Goal: Information Seeking & Learning: Learn about a topic

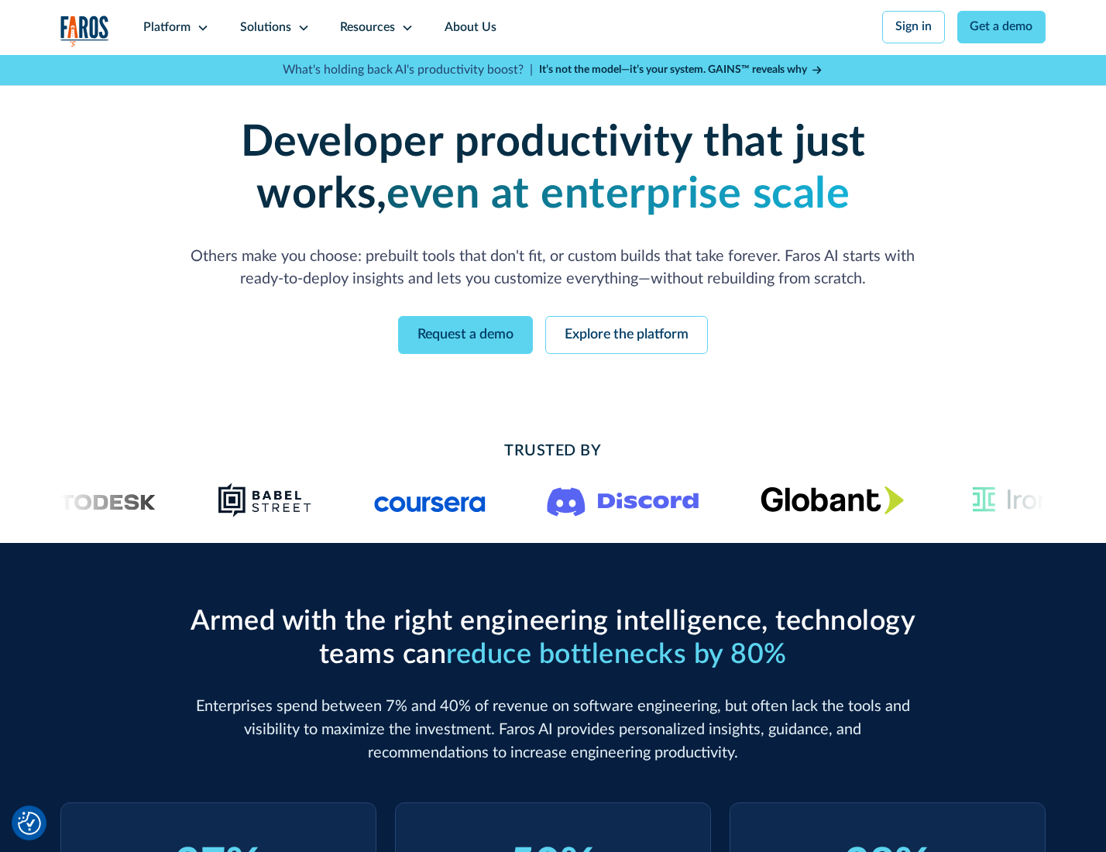
click at [201, 27] on icon at bounding box center [203, 28] width 12 height 12
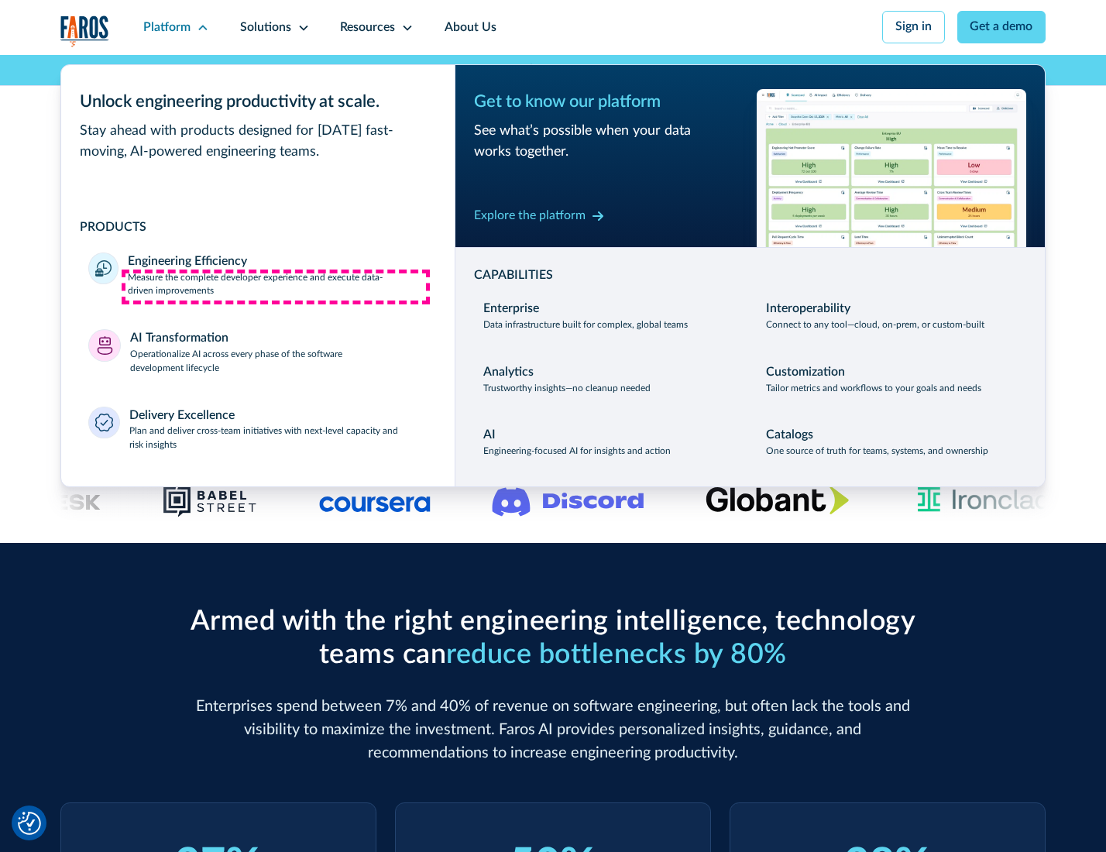
click at [276, 287] on p "Measure the complete developer experience and execute data-driven improvements" at bounding box center [277, 285] width 299 height 28
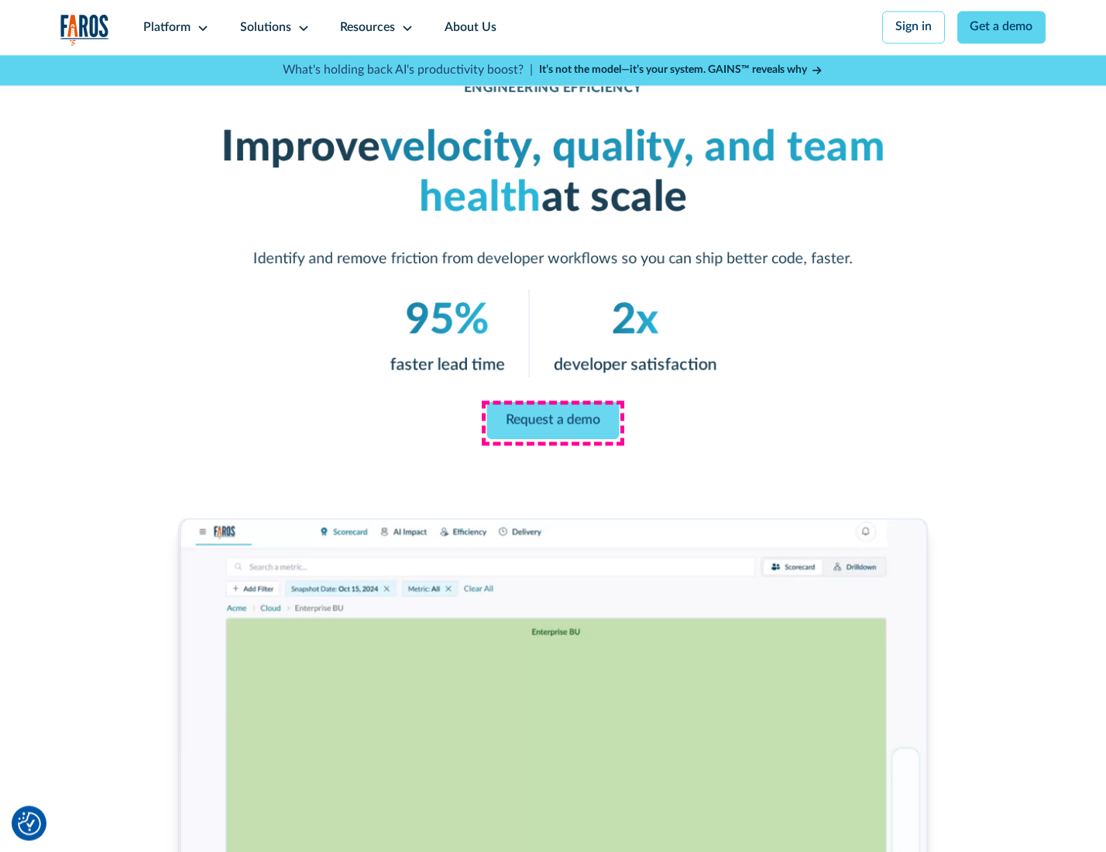
click at [552, 422] on link "Request a demo" at bounding box center [553, 420] width 132 height 37
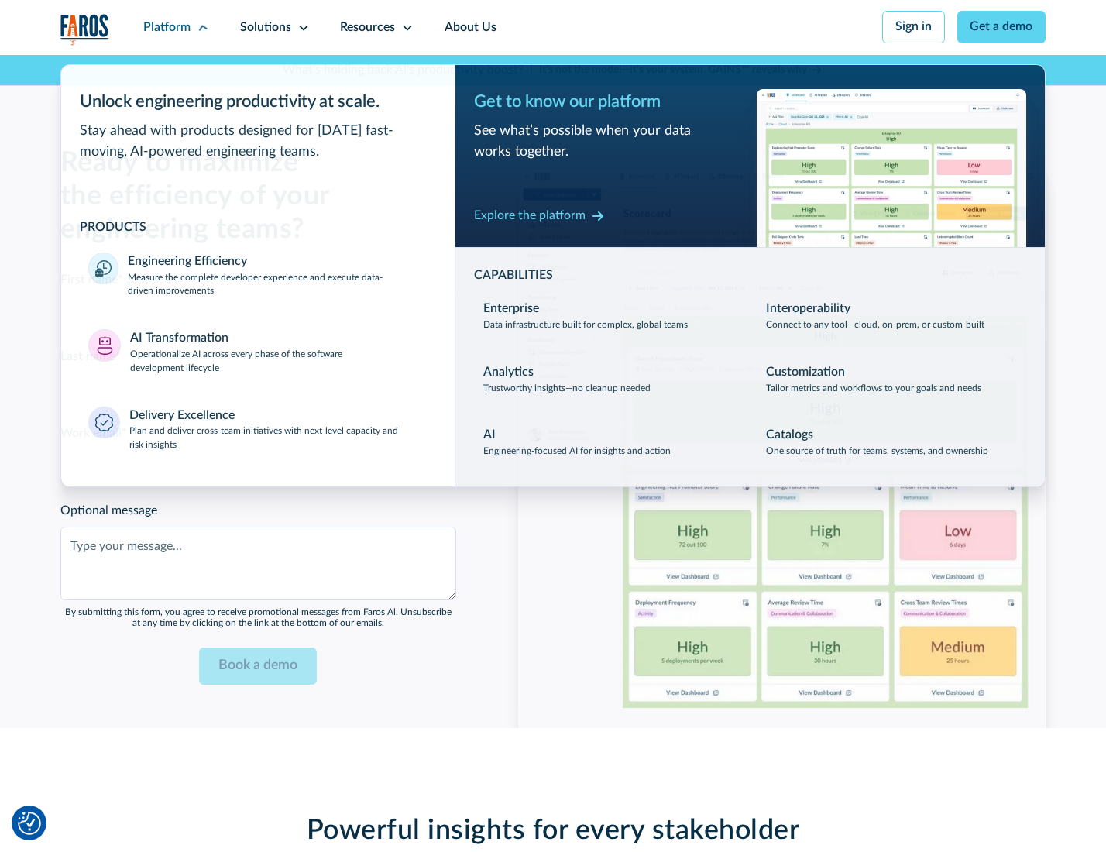
scroll to position [3372, 0]
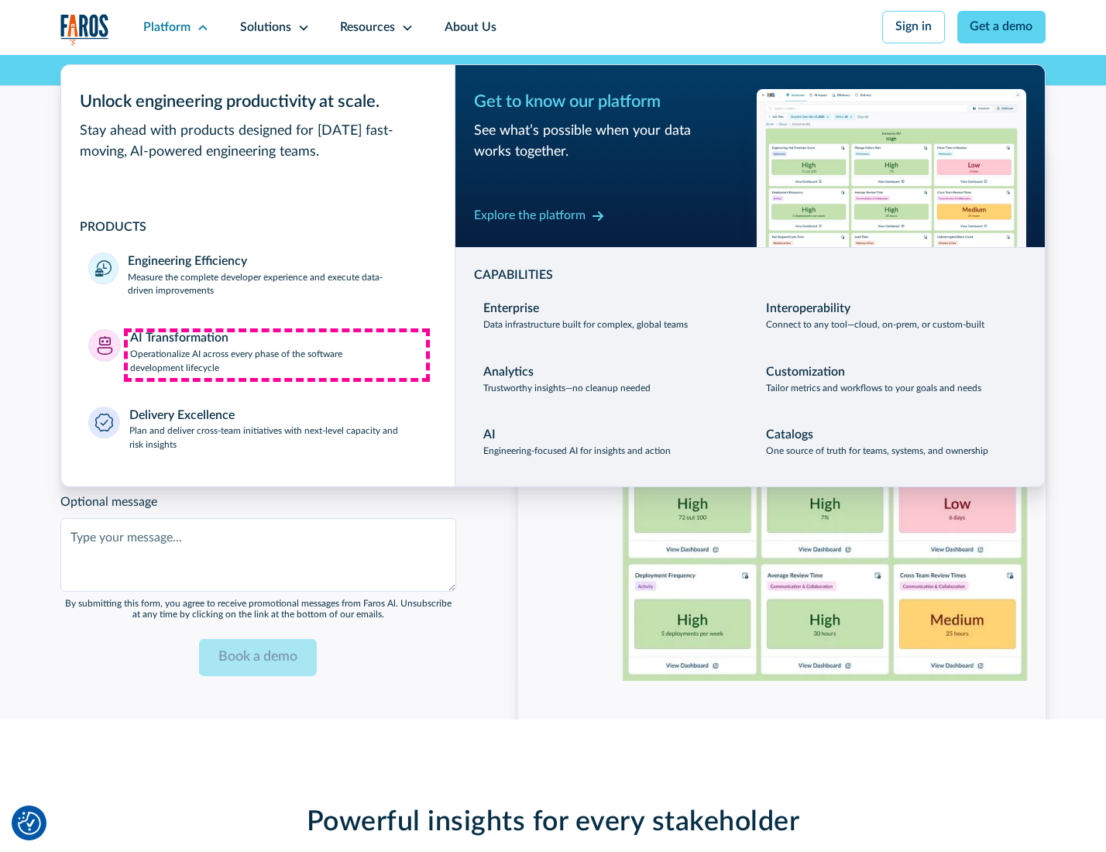
click at [277, 355] on p "Operationalize AI across every phase of the software development lifecycle" at bounding box center [278, 362] width 297 height 28
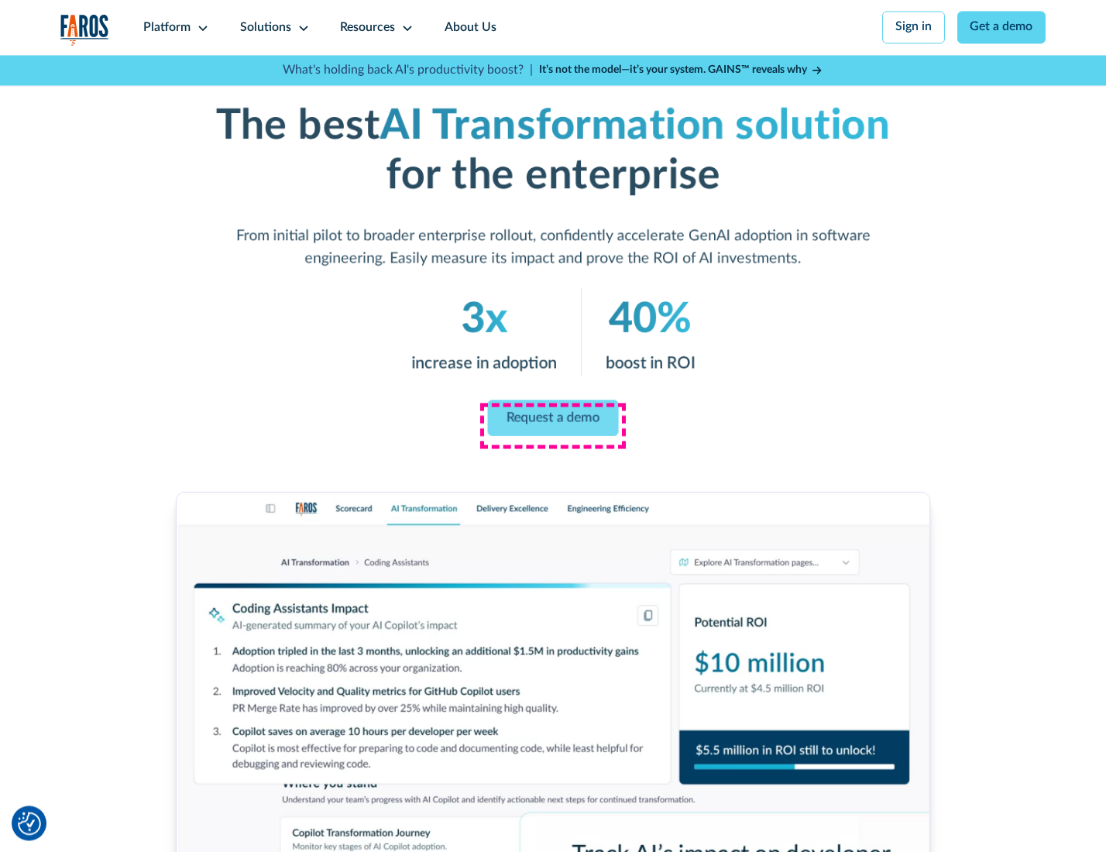
click at [552, 421] on link "Request a demo" at bounding box center [553, 418] width 131 height 36
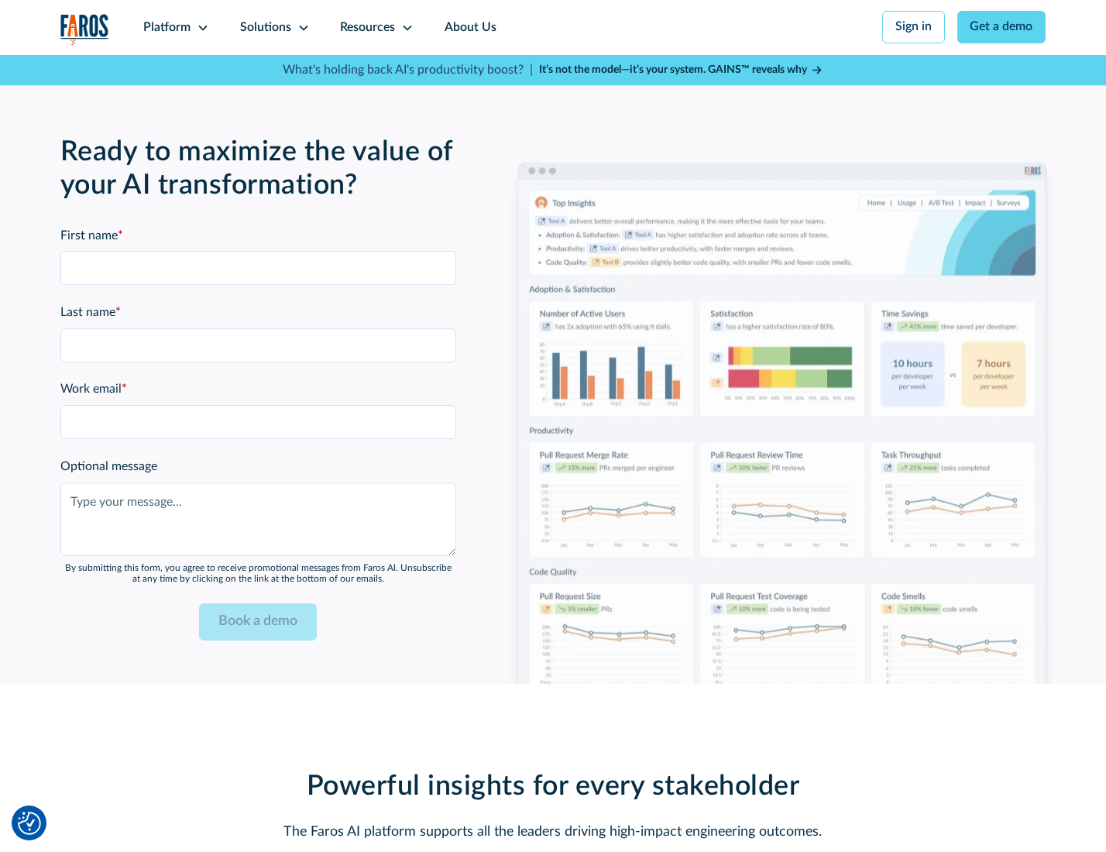
scroll to position [3745, 0]
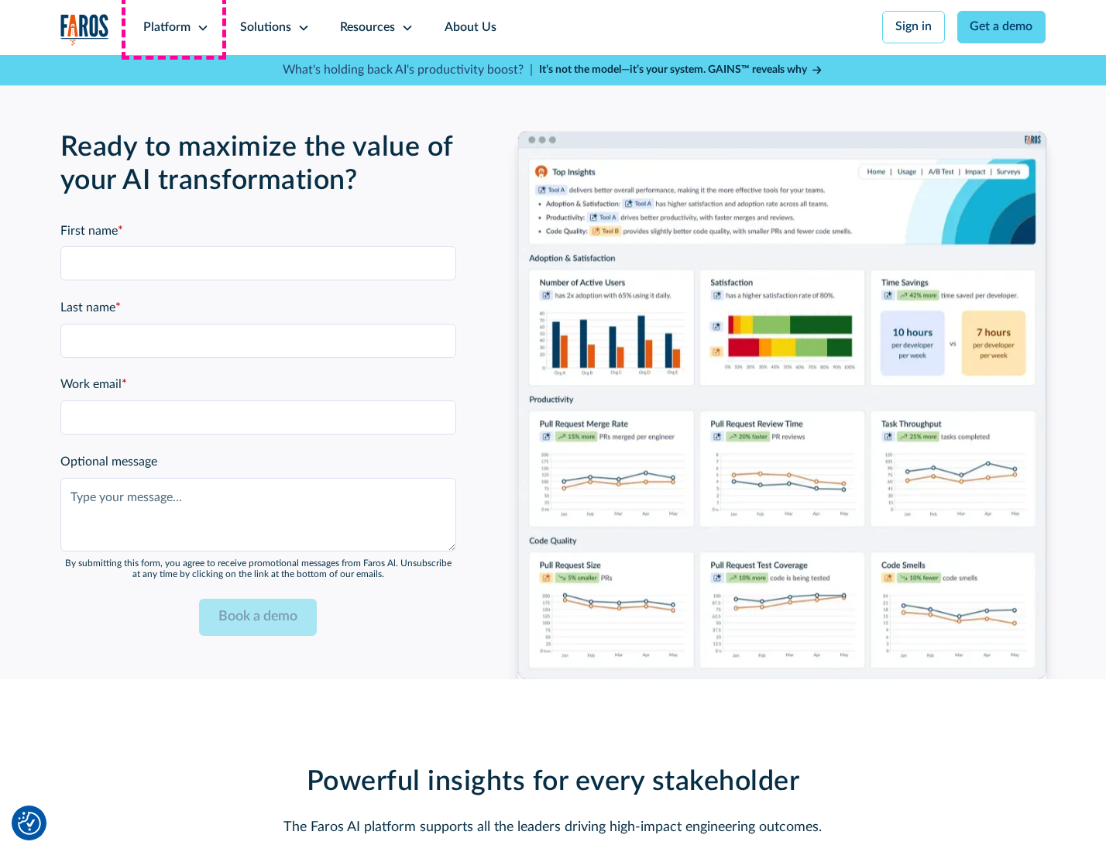
click at [174, 27] on div "Platform" at bounding box center [166, 28] width 47 height 19
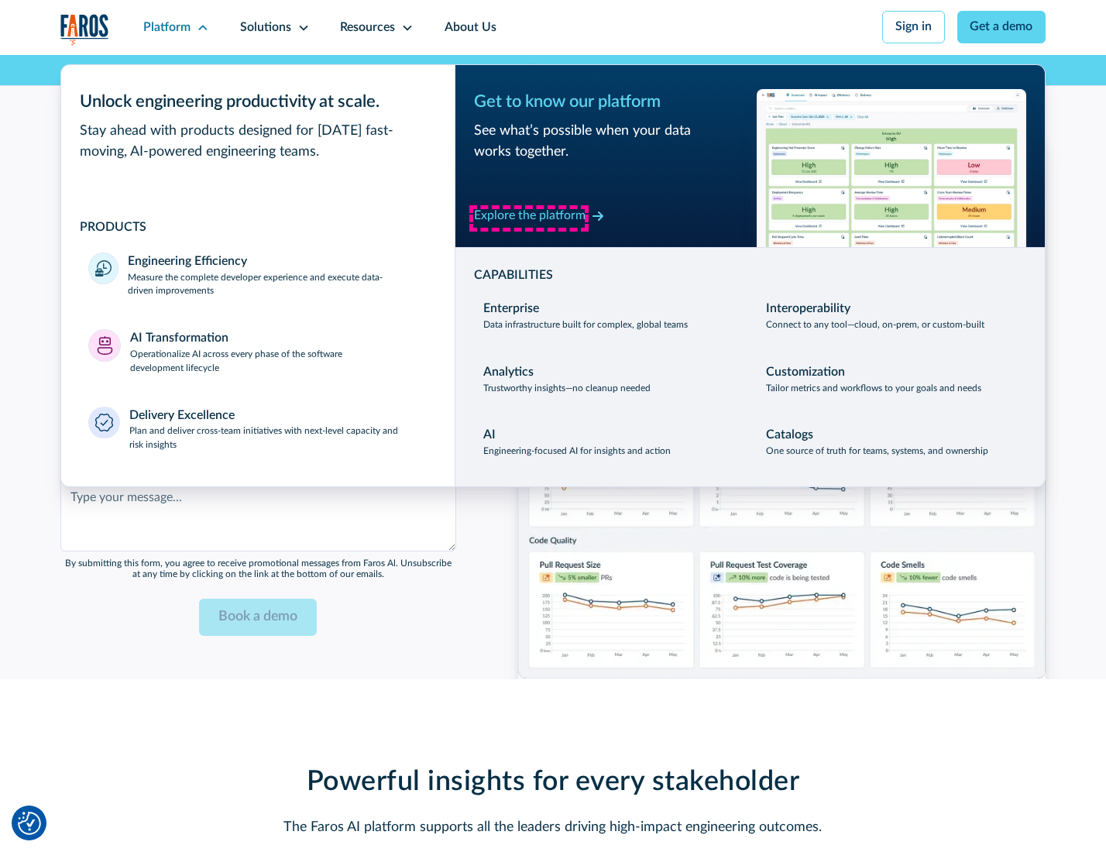
click at [529, 218] on div "Explore the platform" at bounding box center [530, 216] width 112 height 19
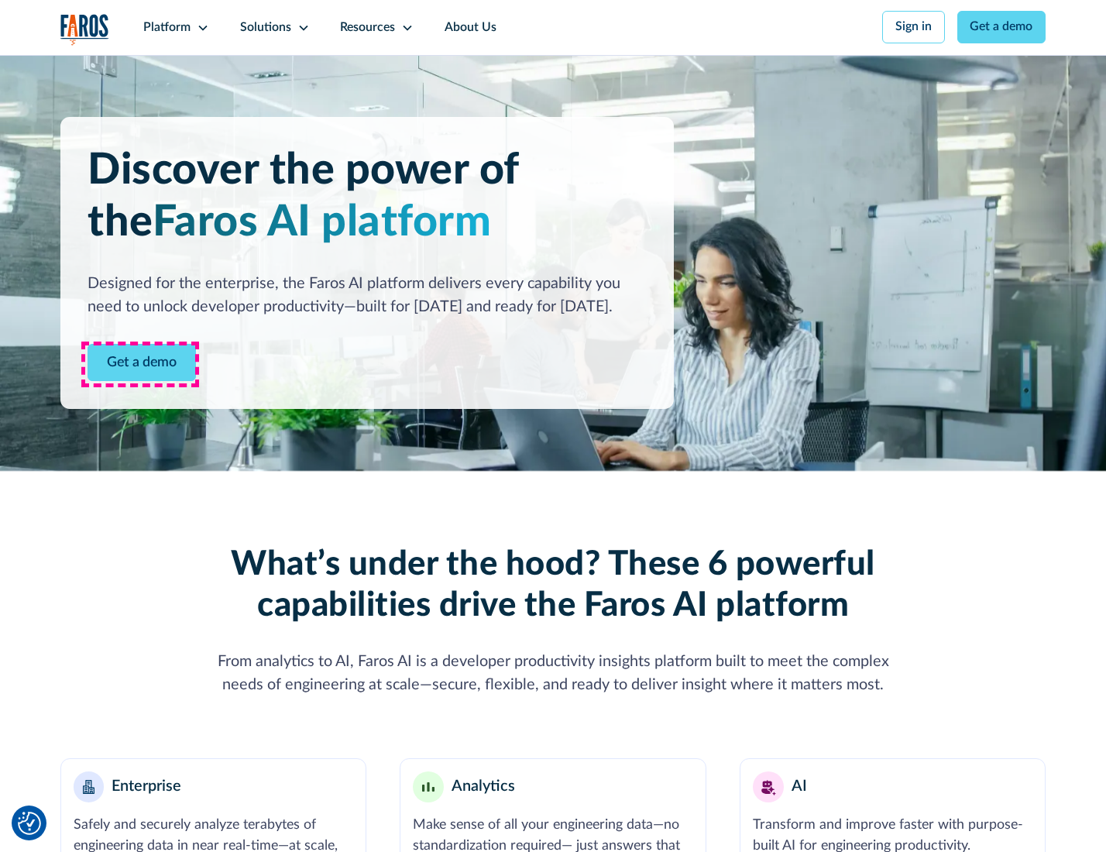
click at [140, 364] on link "Get a demo" at bounding box center [142, 363] width 108 height 38
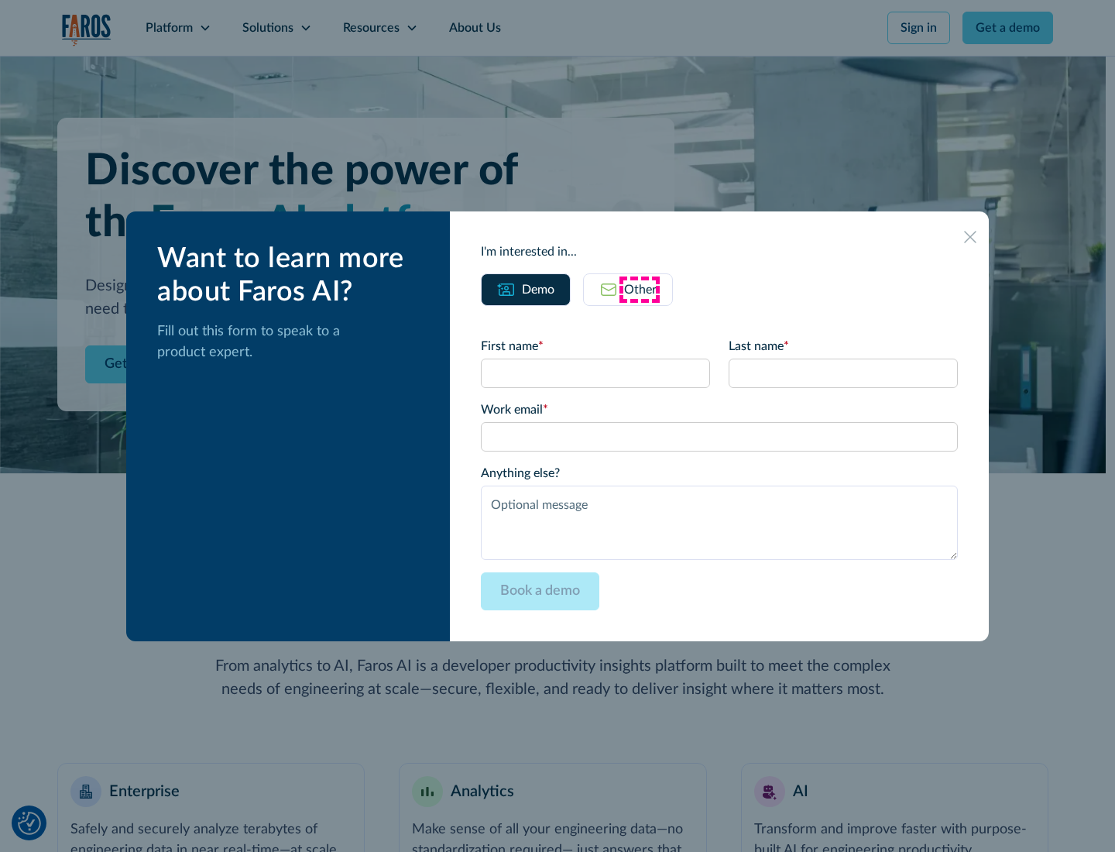
click at [640, 289] on div "Other" at bounding box center [640, 289] width 33 height 19
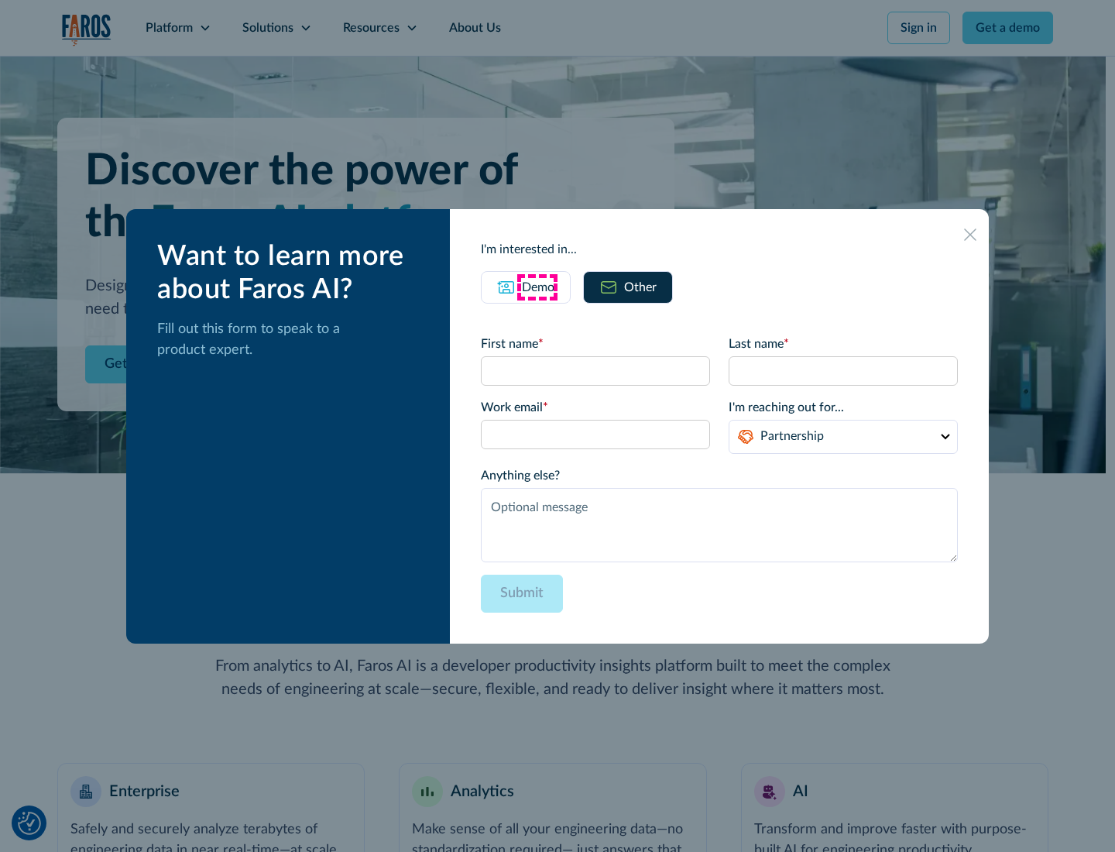
click at [537, 287] on div "Demo" at bounding box center [538, 287] width 33 height 19
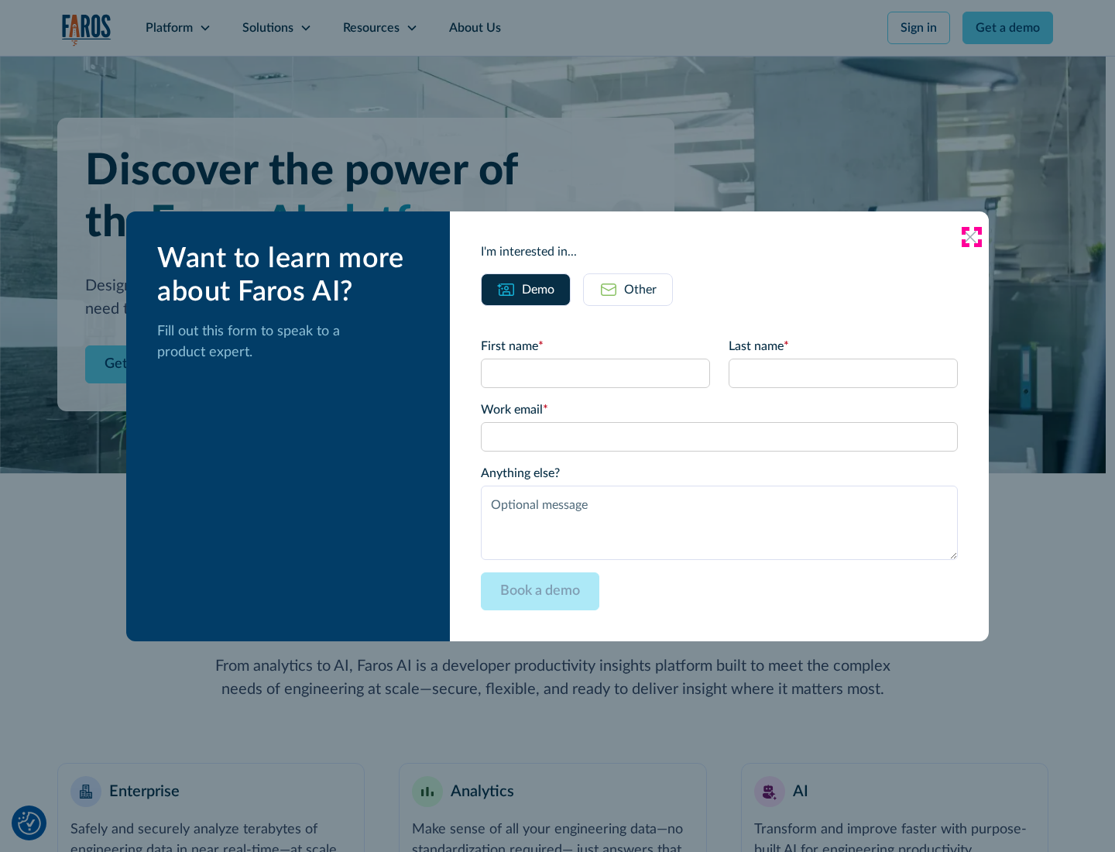
click at [971, 236] on icon at bounding box center [970, 237] width 12 height 12
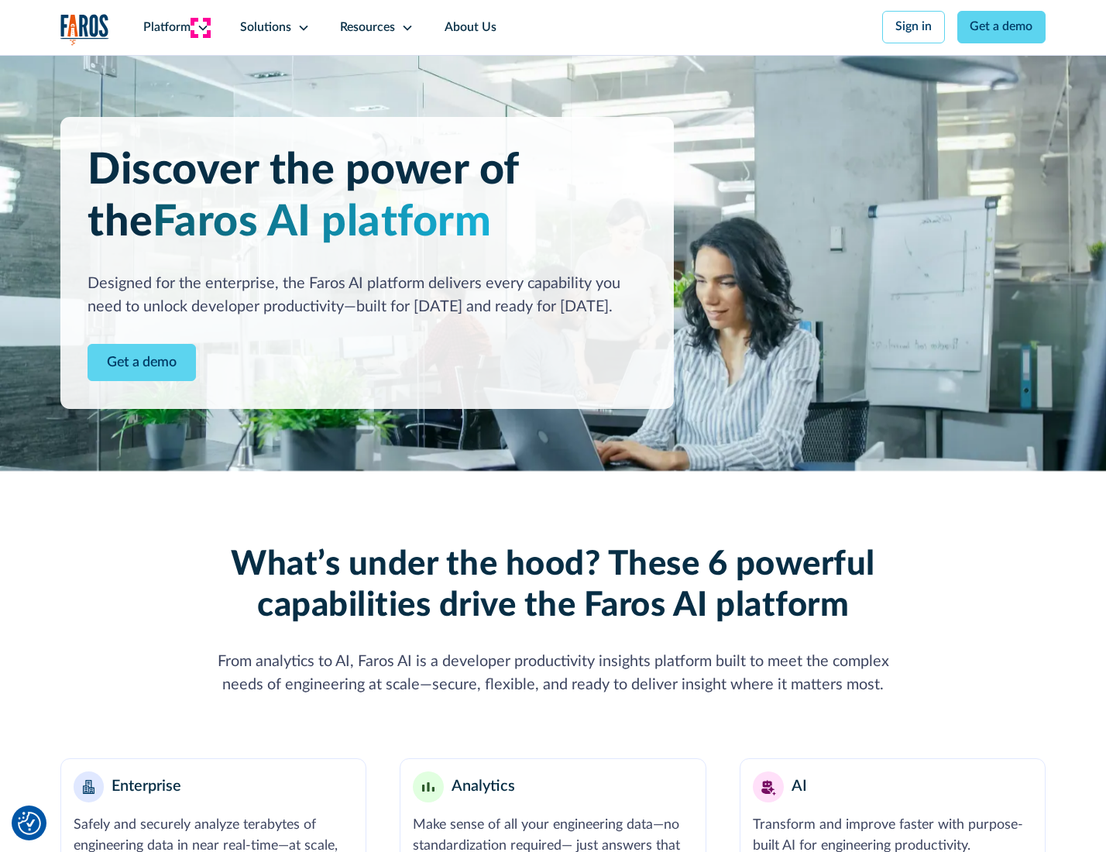
click at [201, 27] on icon at bounding box center [203, 28] width 12 height 12
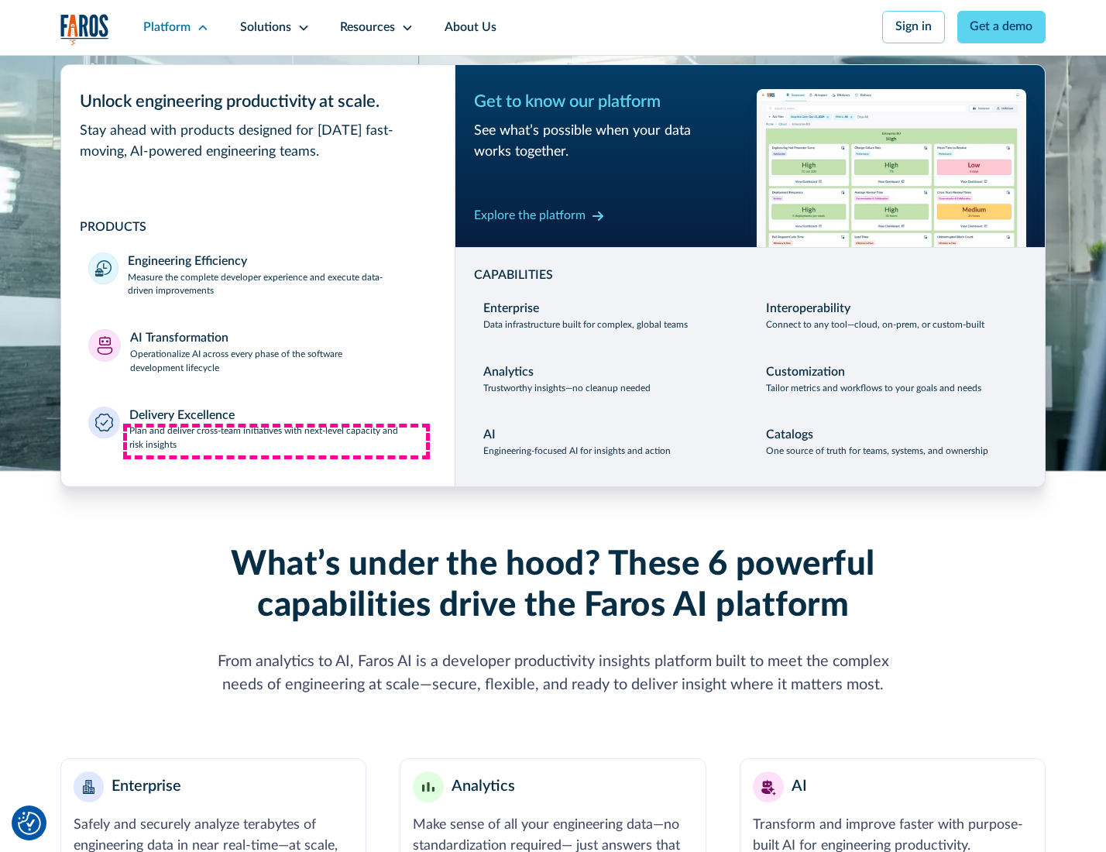
click at [277, 442] on p "Plan and deliver cross-team initiatives with next-level capacity and risk insig…" at bounding box center [278, 438] width 298 height 28
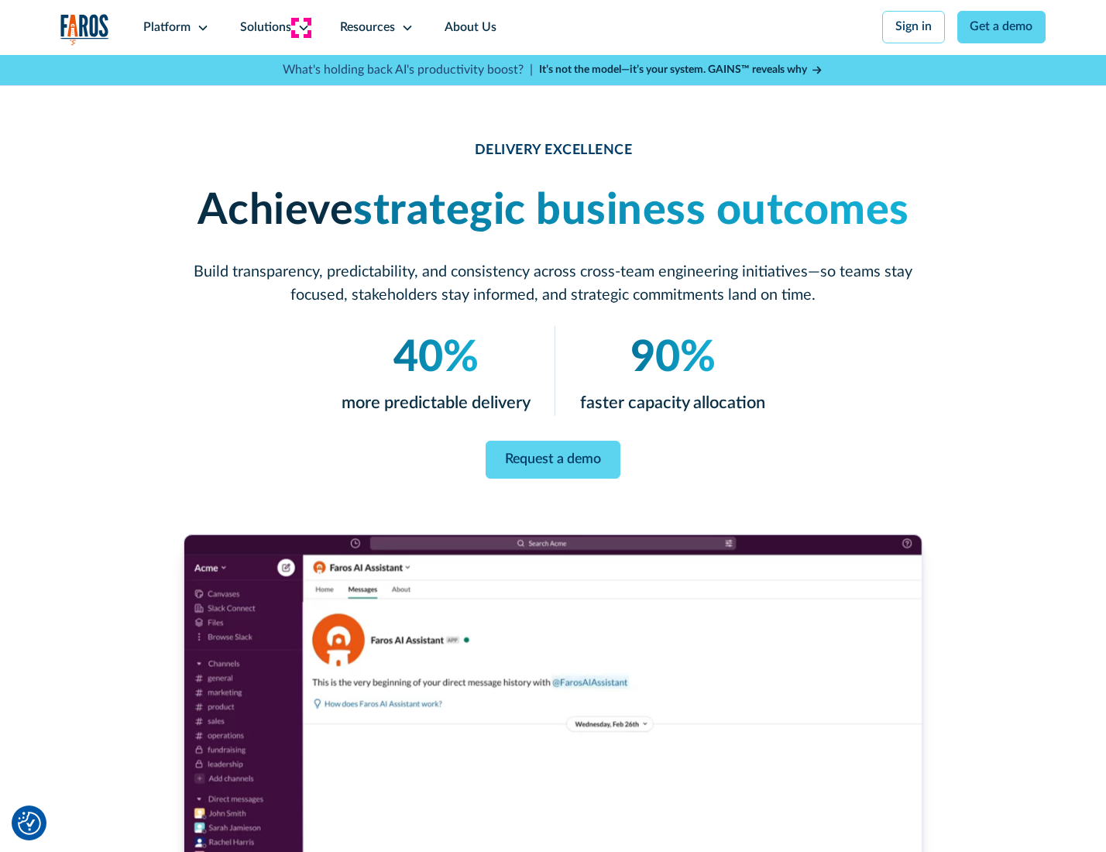
click at [301, 27] on icon at bounding box center [303, 28] width 12 height 12
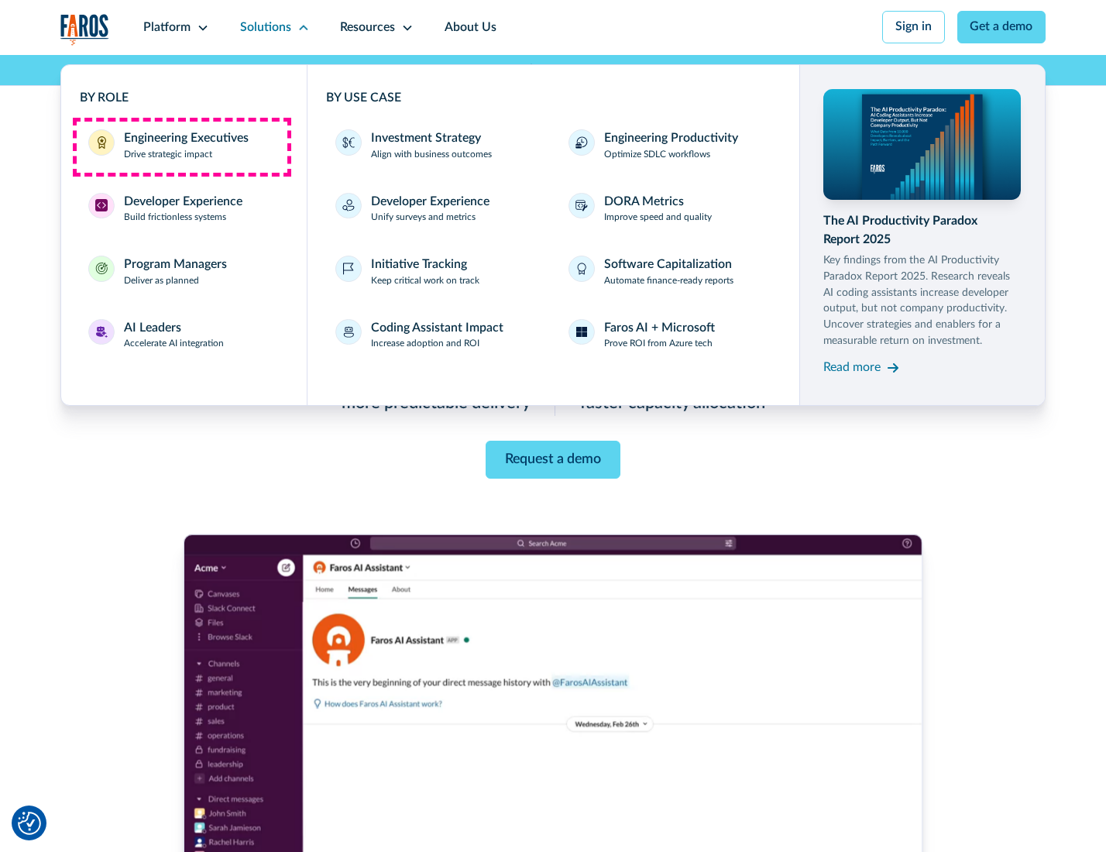
click at [181, 146] on div "Engineering Executives" at bounding box center [186, 138] width 125 height 19
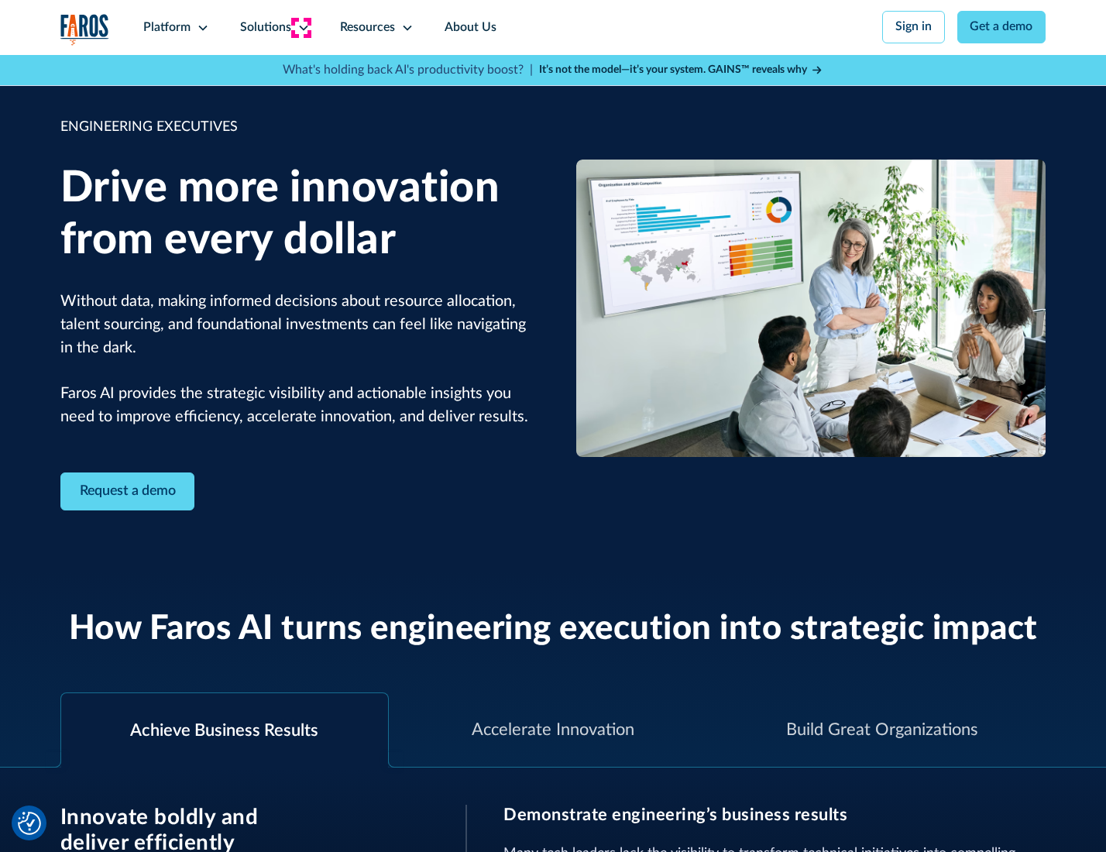
click at [301, 27] on icon at bounding box center [303, 28] width 12 height 12
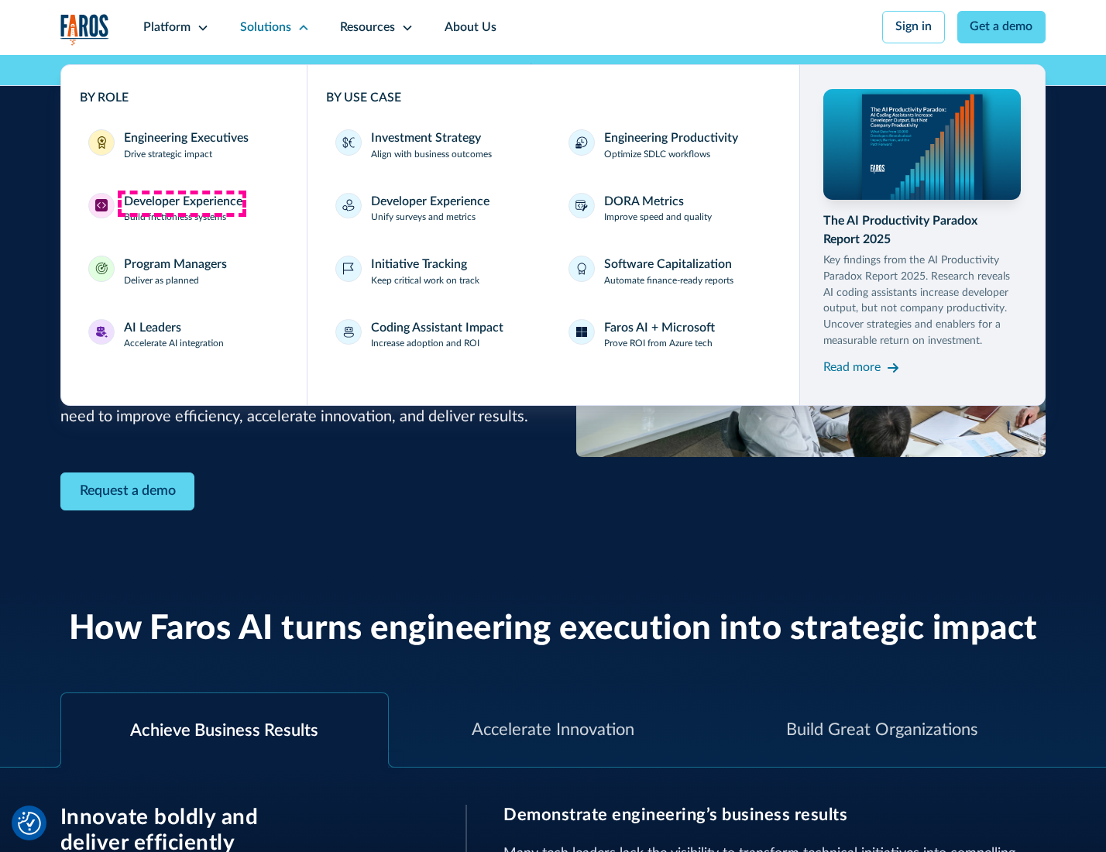
click at [181, 203] on div "Developer Experience" at bounding box center [183, 202] width 119 height 19
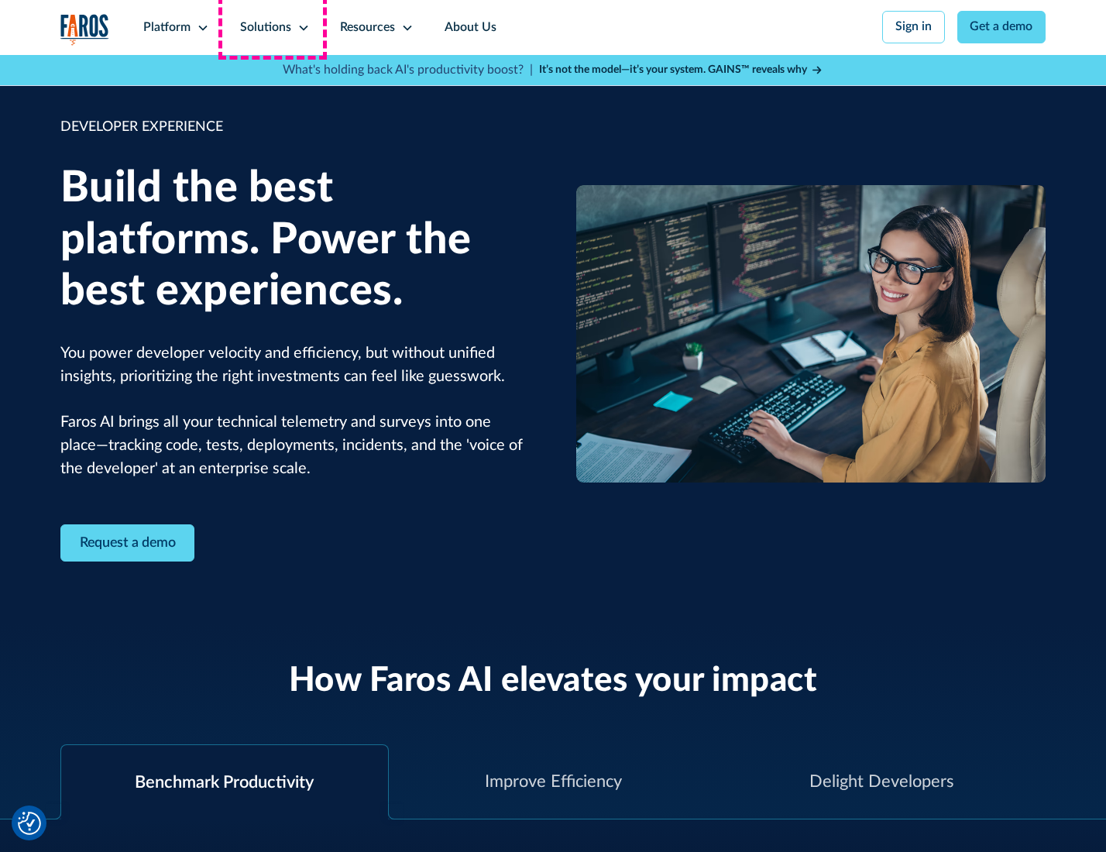
click at [273, 27] on div "Solutions" at bounding box center [265, 28] width 51 height 19
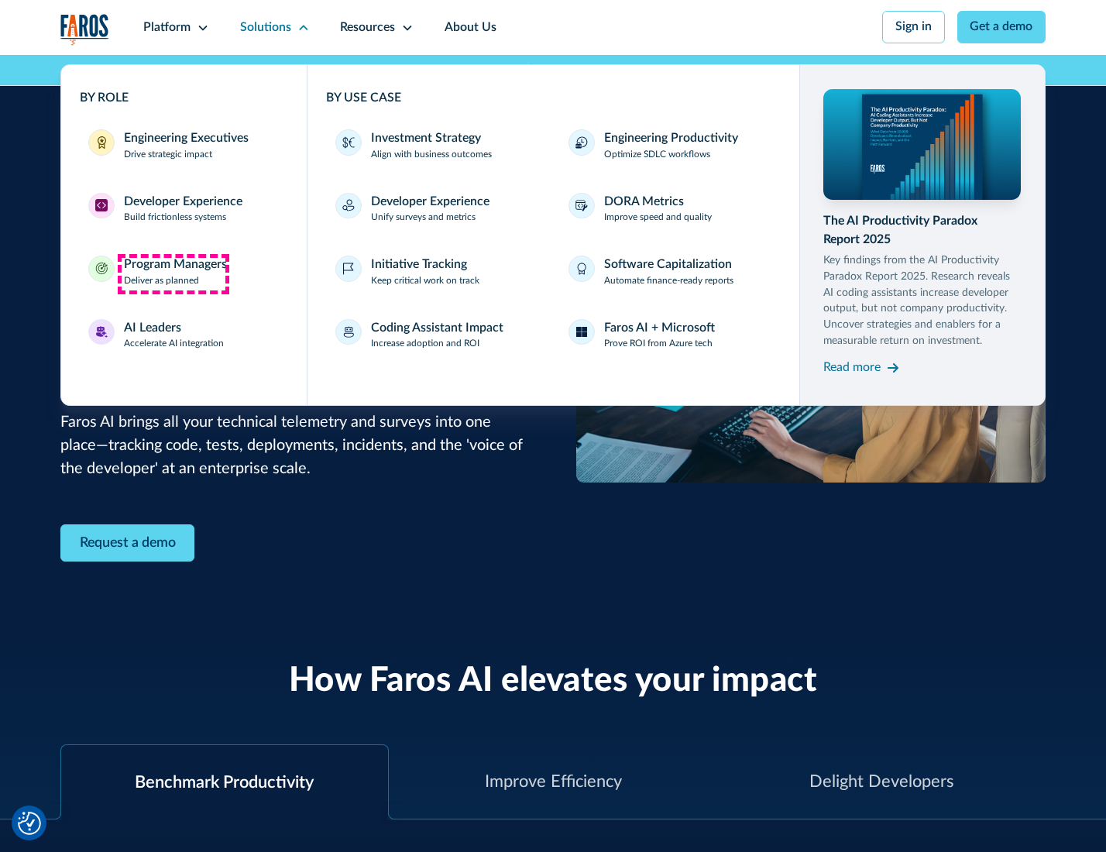
click at [173, 273] on div "Program Managers" at bounding box center [175, 265] width 103 height 19
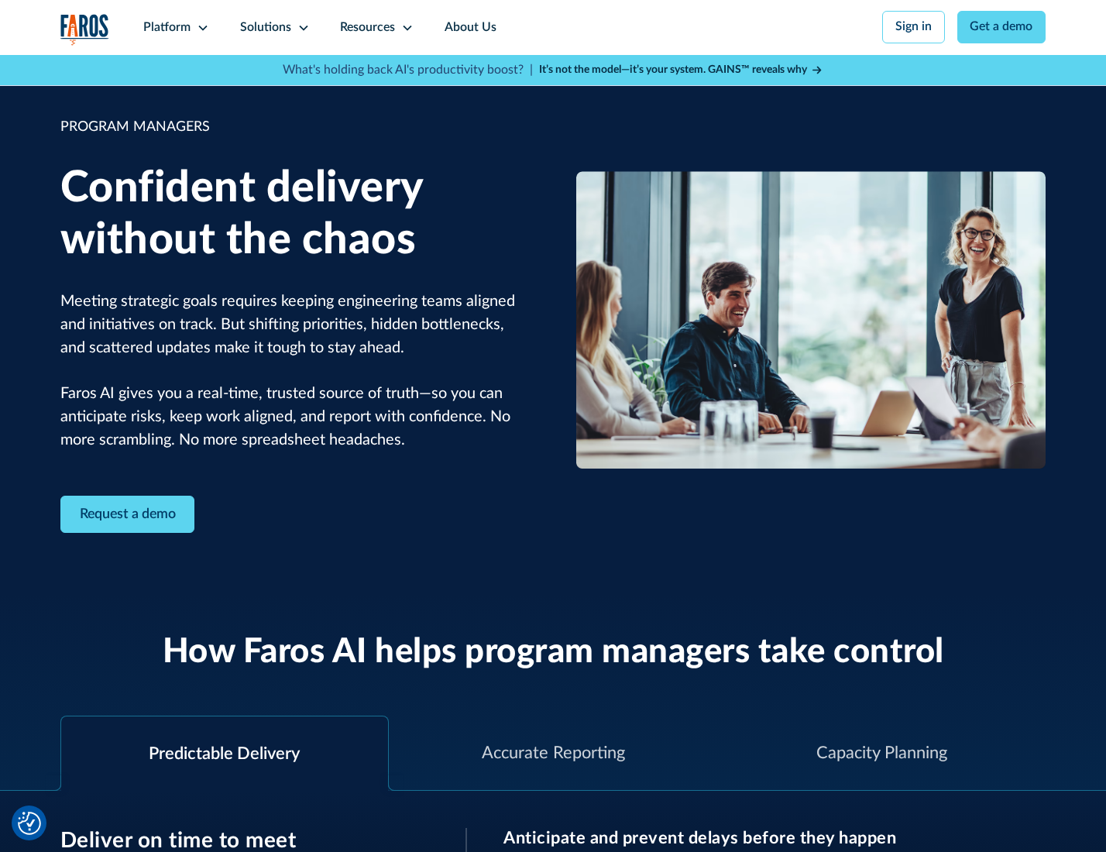
click at [301, 28] on icon at bounding box center [303, 28] width 12 height 12
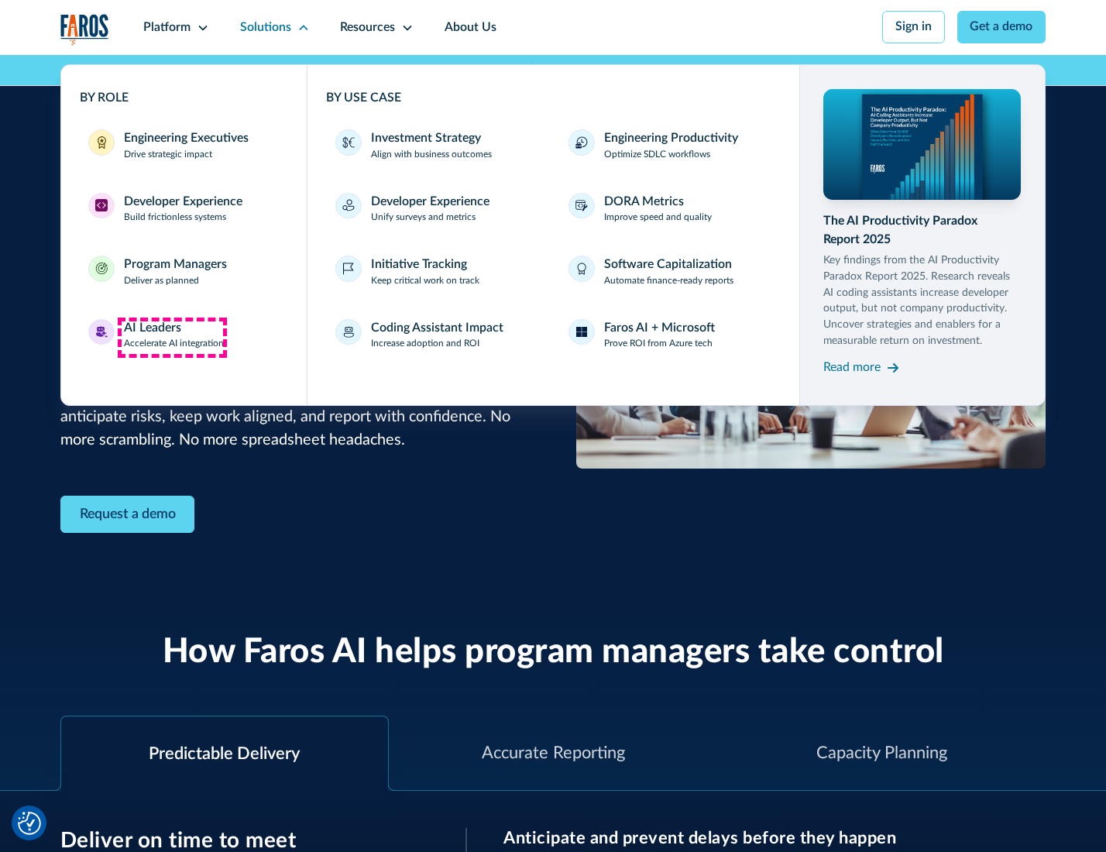
click at [172, 337] on div "AI Leaders" at bounding box center [152, 328] width 57 height 19
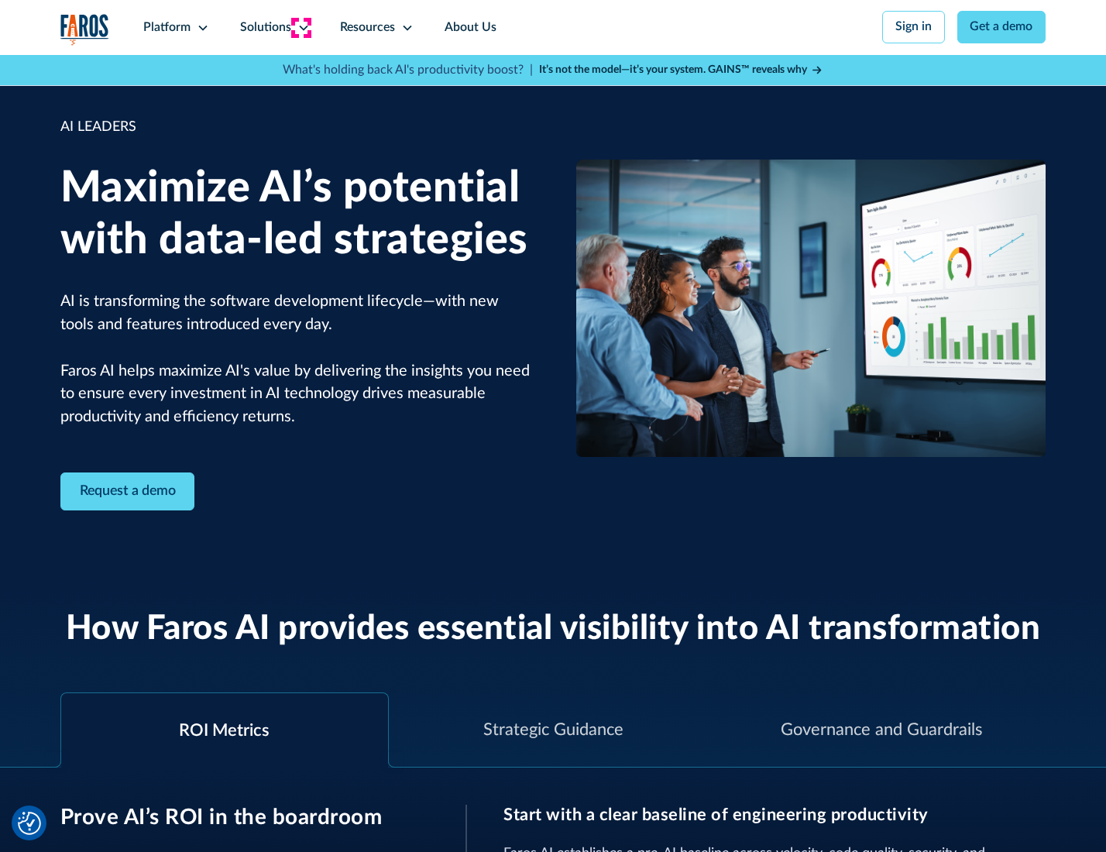
click at [301, 27] on icon at bounding box center [303, 28] width 12 height 12
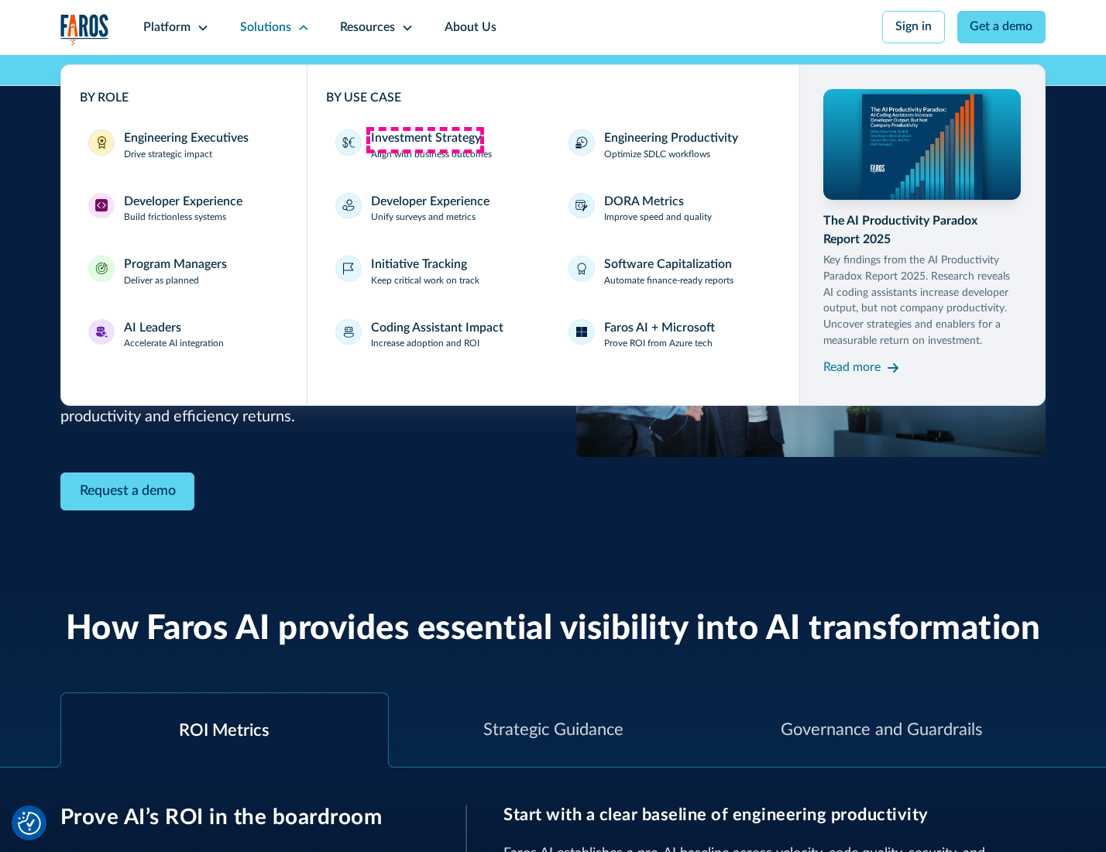
click at [424, 139] on div "Investment Strategy" at bounding box center [426, 138] width 110 height 19
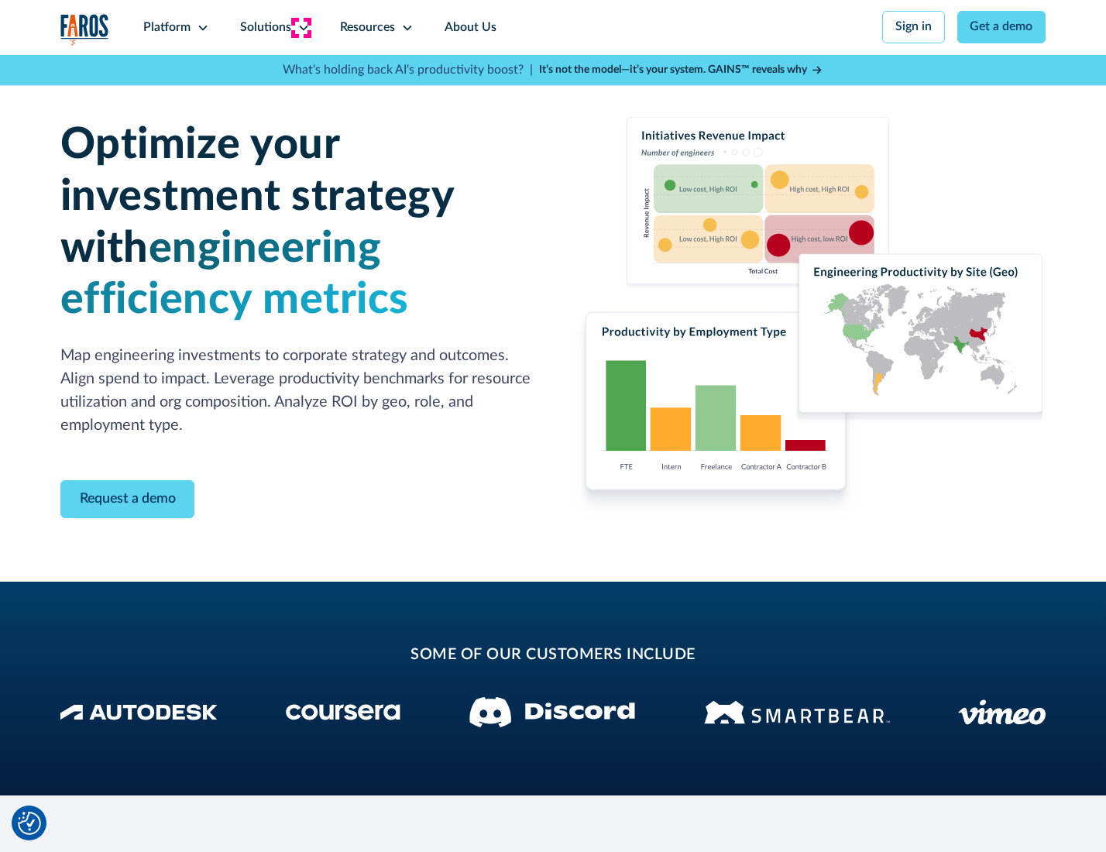
click at [301, 27] on icon at bounding box center [303, 28] width 12 height 12
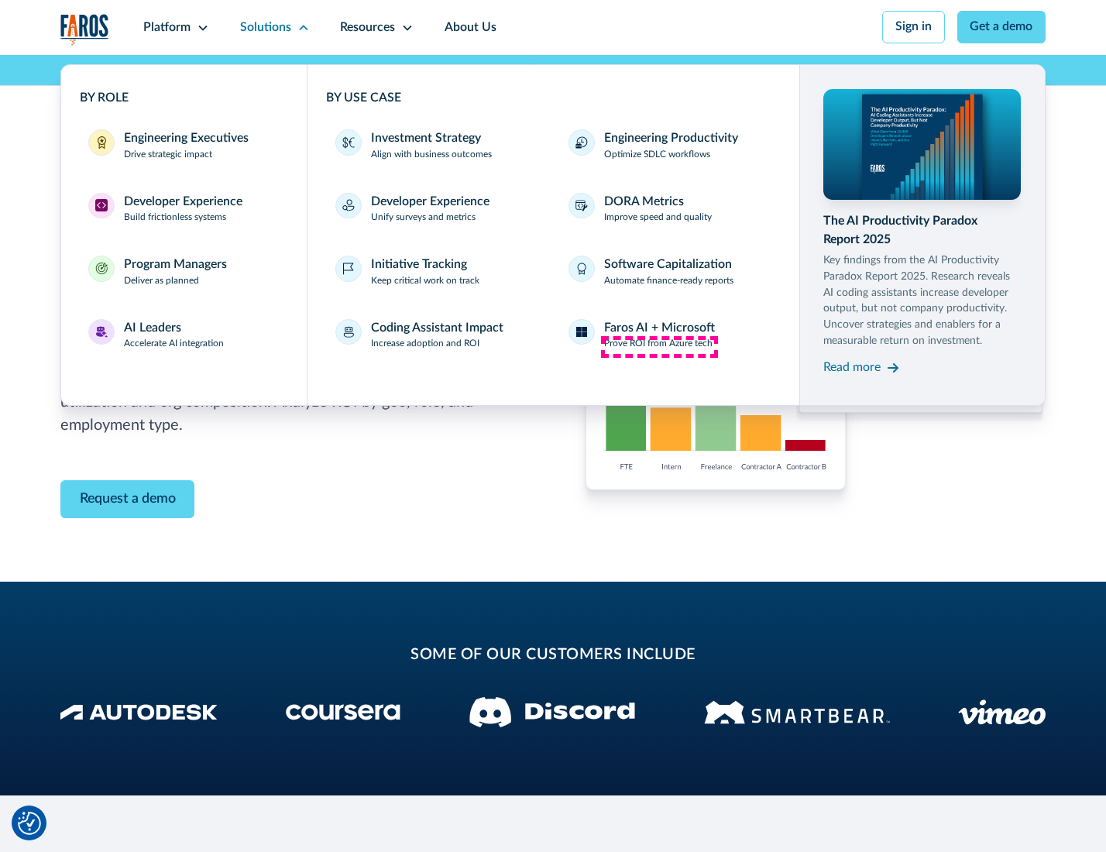
click at [659, 346] on p "Prove ROI from Azure tech" at bounding box center [658, 344] width 108 height 14
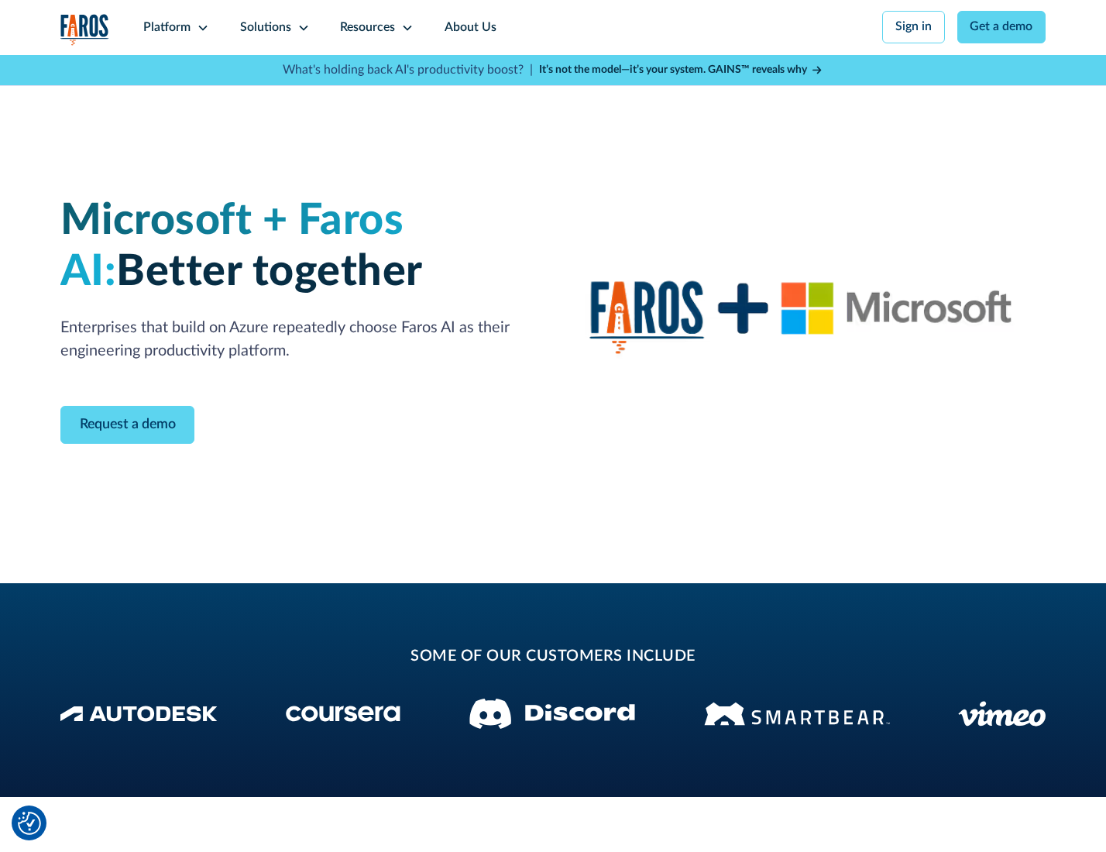
click at [301, 27] on icon at bounding box center [303, 28] width 12 height 12
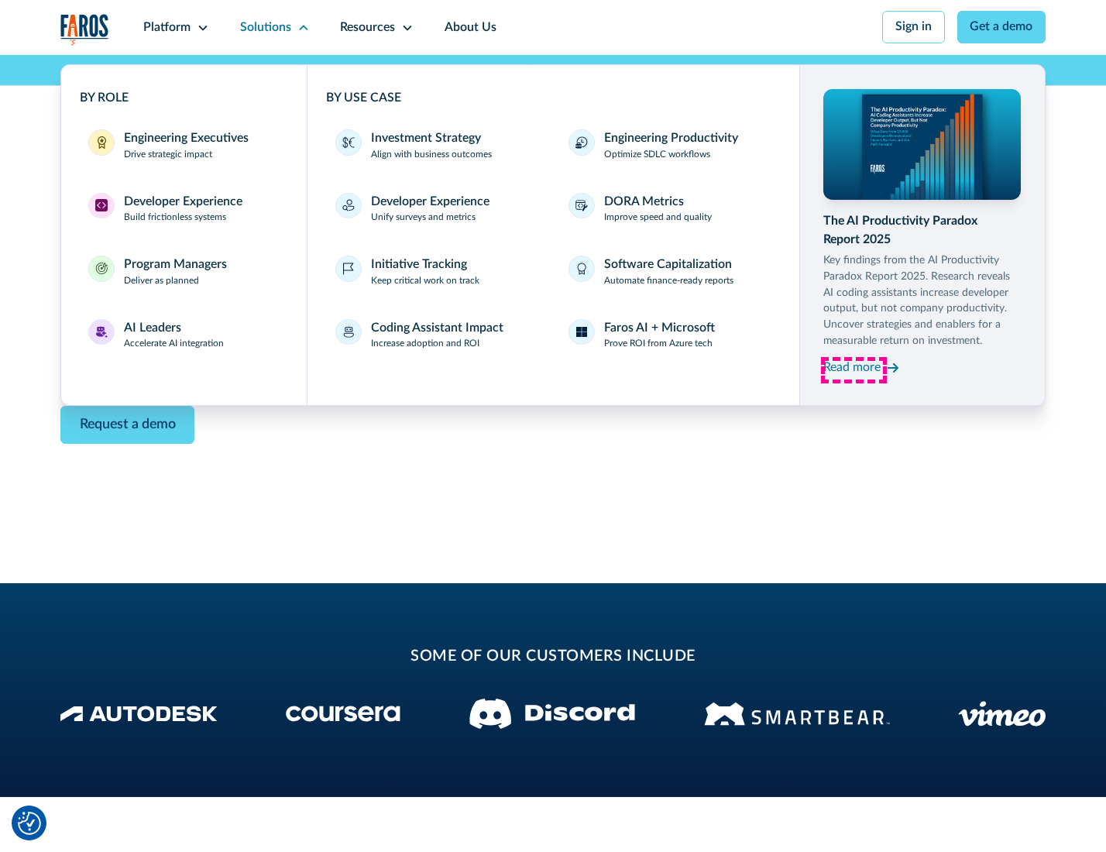
click at [854, 370] on div "Read more" at bounding box center [851, 368] width 57 height 19
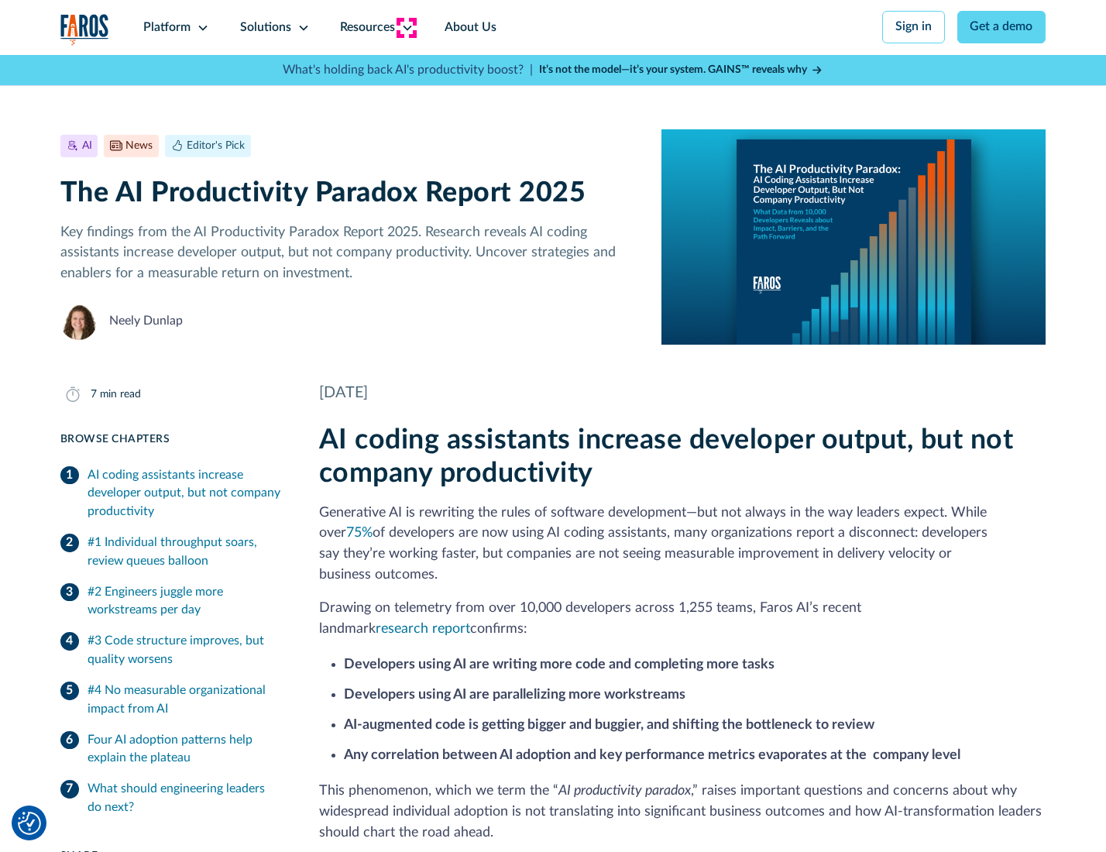
click at [406, 27] on icon at bounding box center [407, 28] width 12 height 12
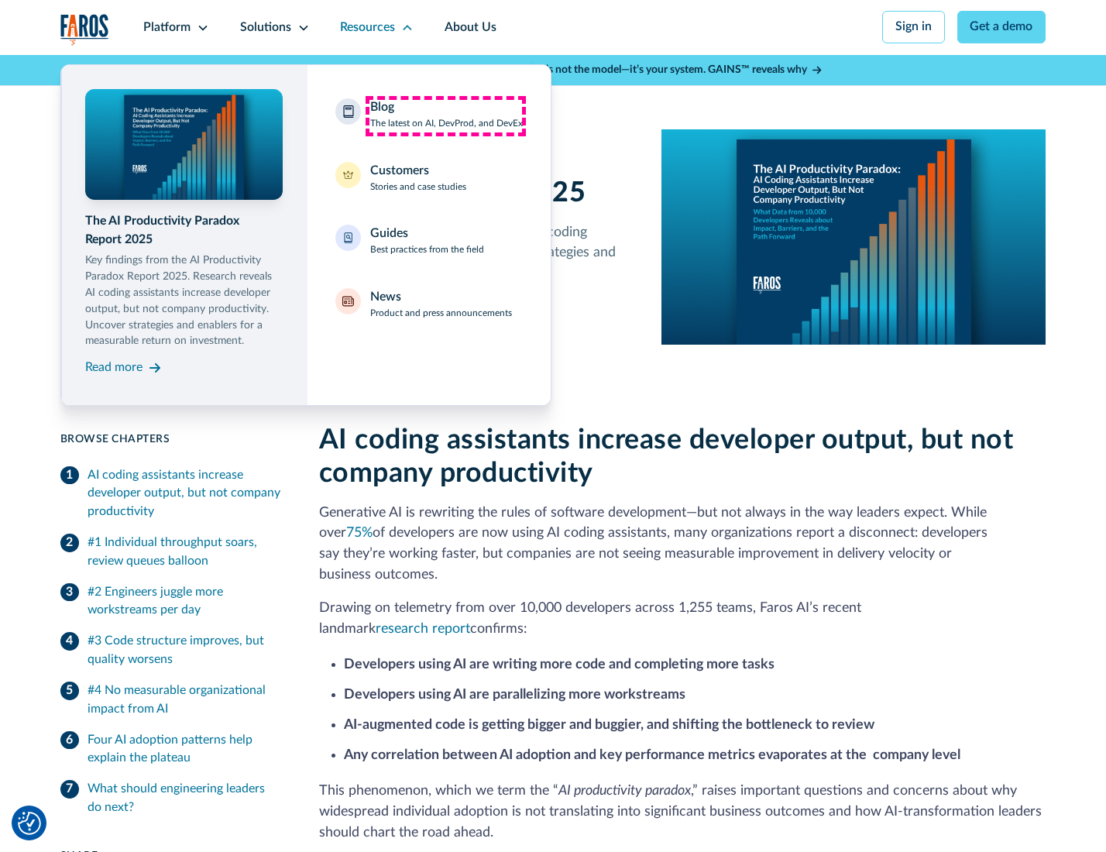
click at [445, 115] on div "Blog The latest on AI, DevProd, and DevEx" at bounding box center [446, 114] width 153 height 33
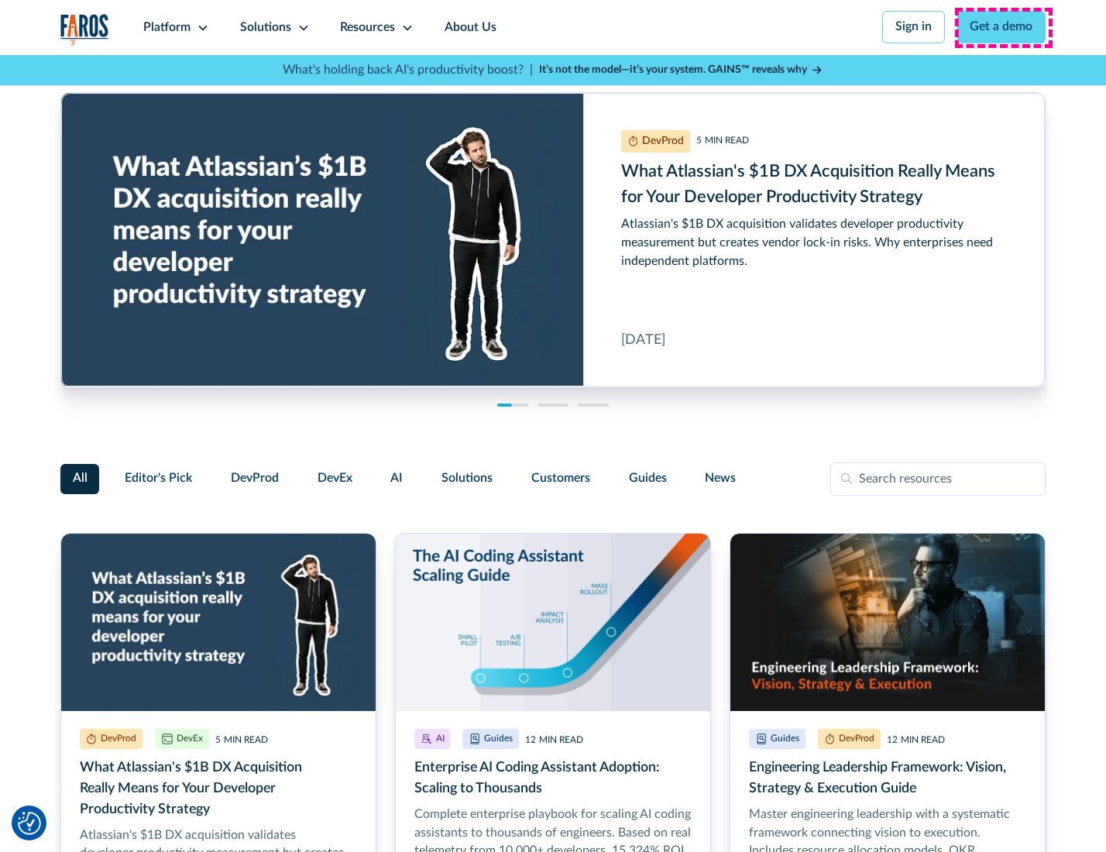
click at [1003, 27] on link "Get a demo" at bounding box center [1001, 27] width 89 height 33
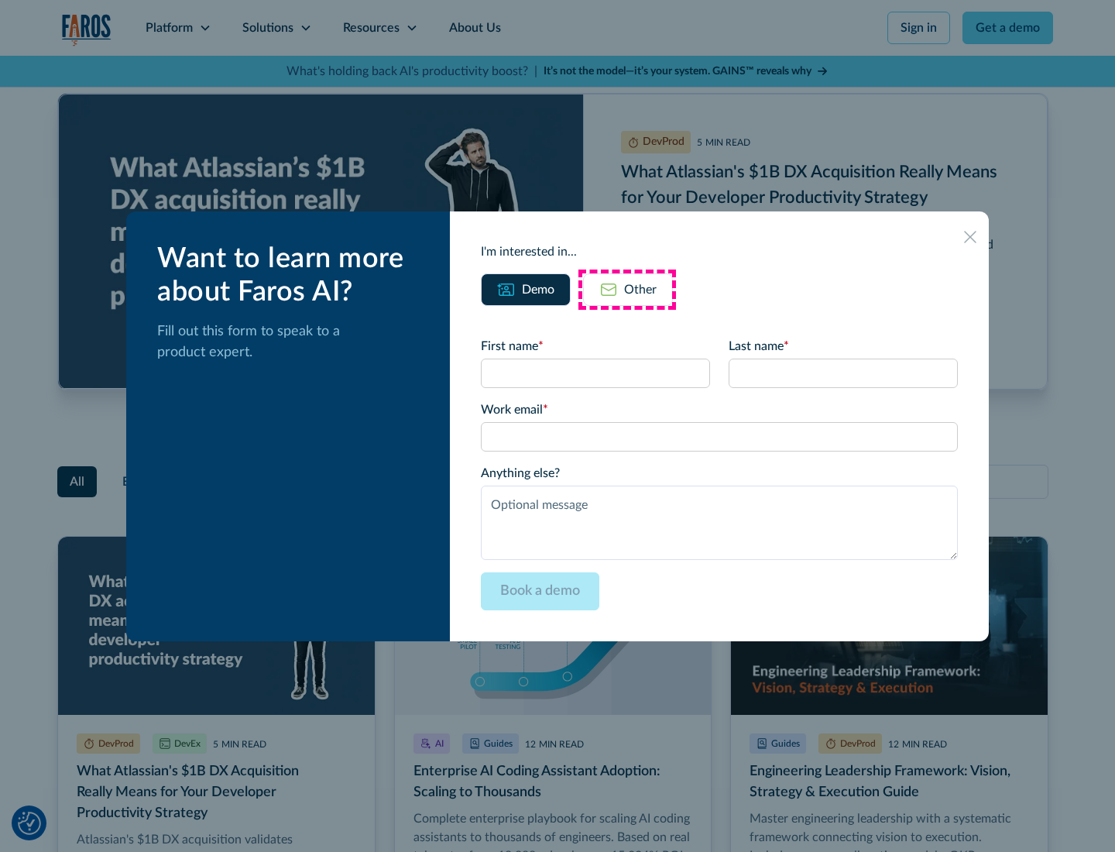
click at [627, 289] on div "Other" at bounding box center [640, 289] width 33 height 19
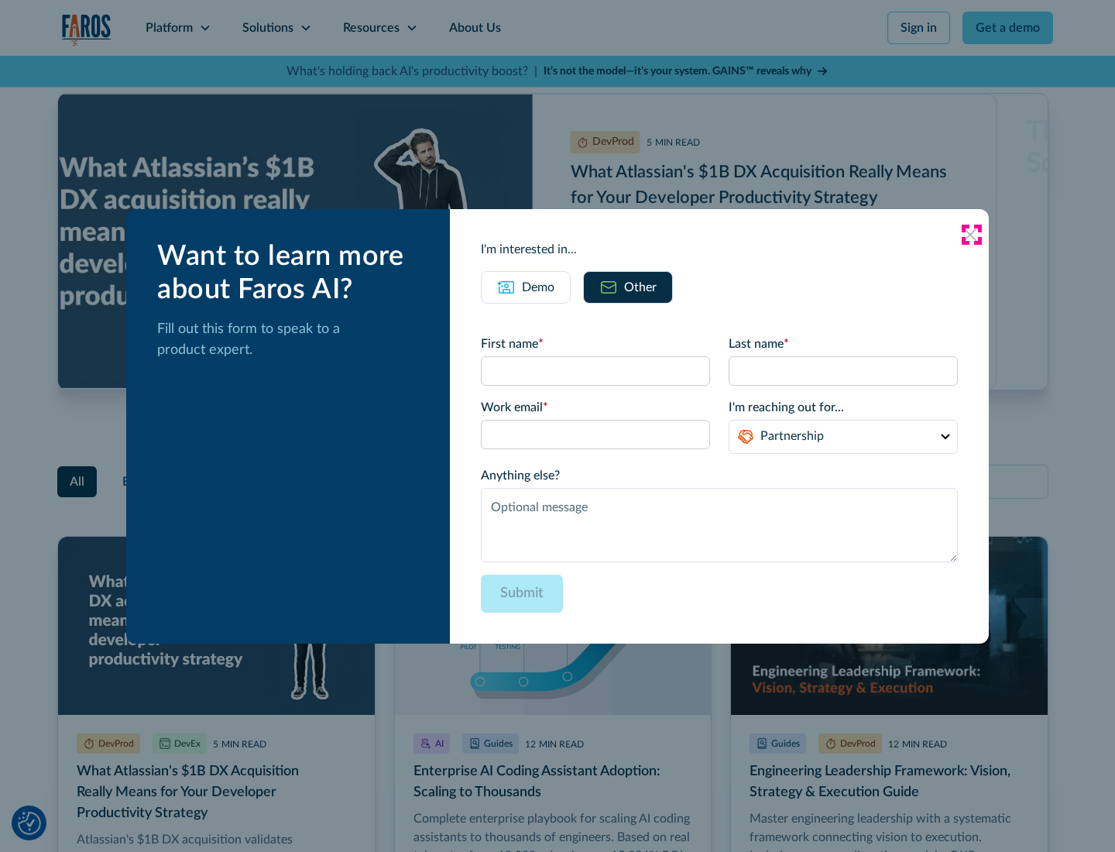
click at [971, 234] on icon at bounding box center [970, 234] width 12 height 12
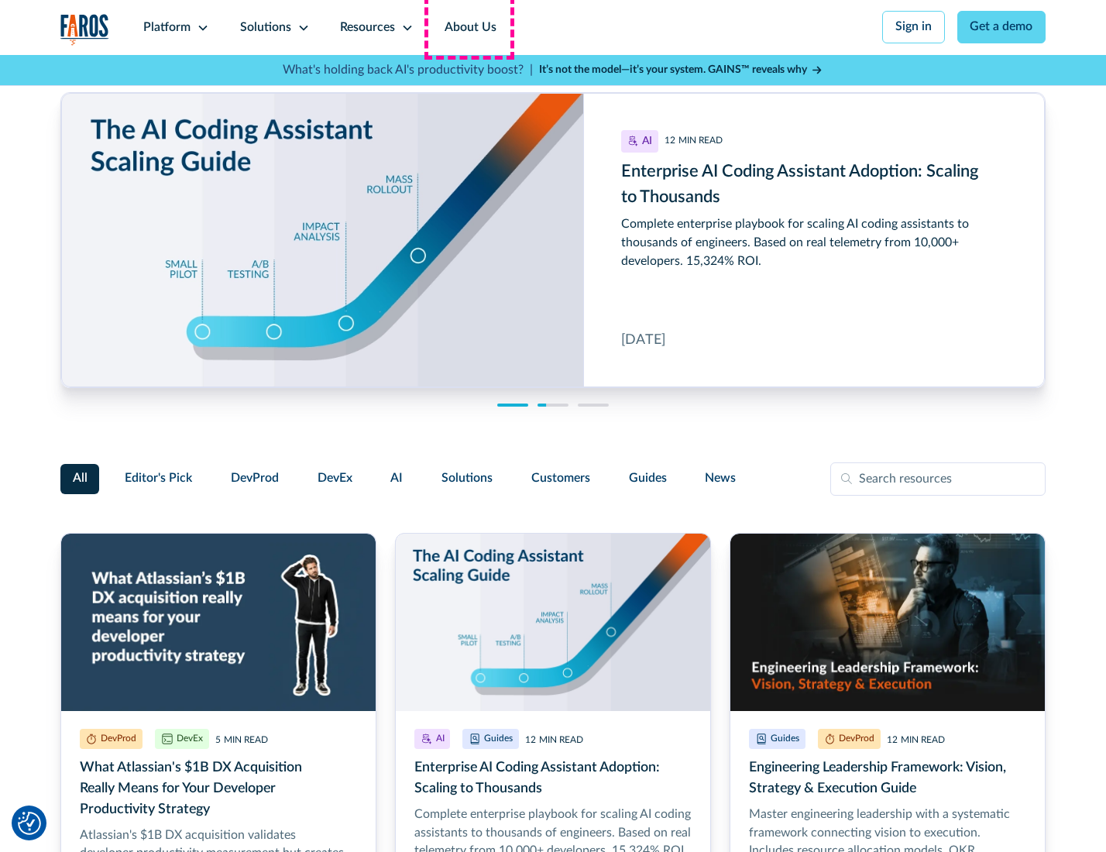
click at [469, 27] on link "About Us" at bounding box center [470, 27] width 83 height 55
